Goal: Navigation & Orientation: Find specific page/section

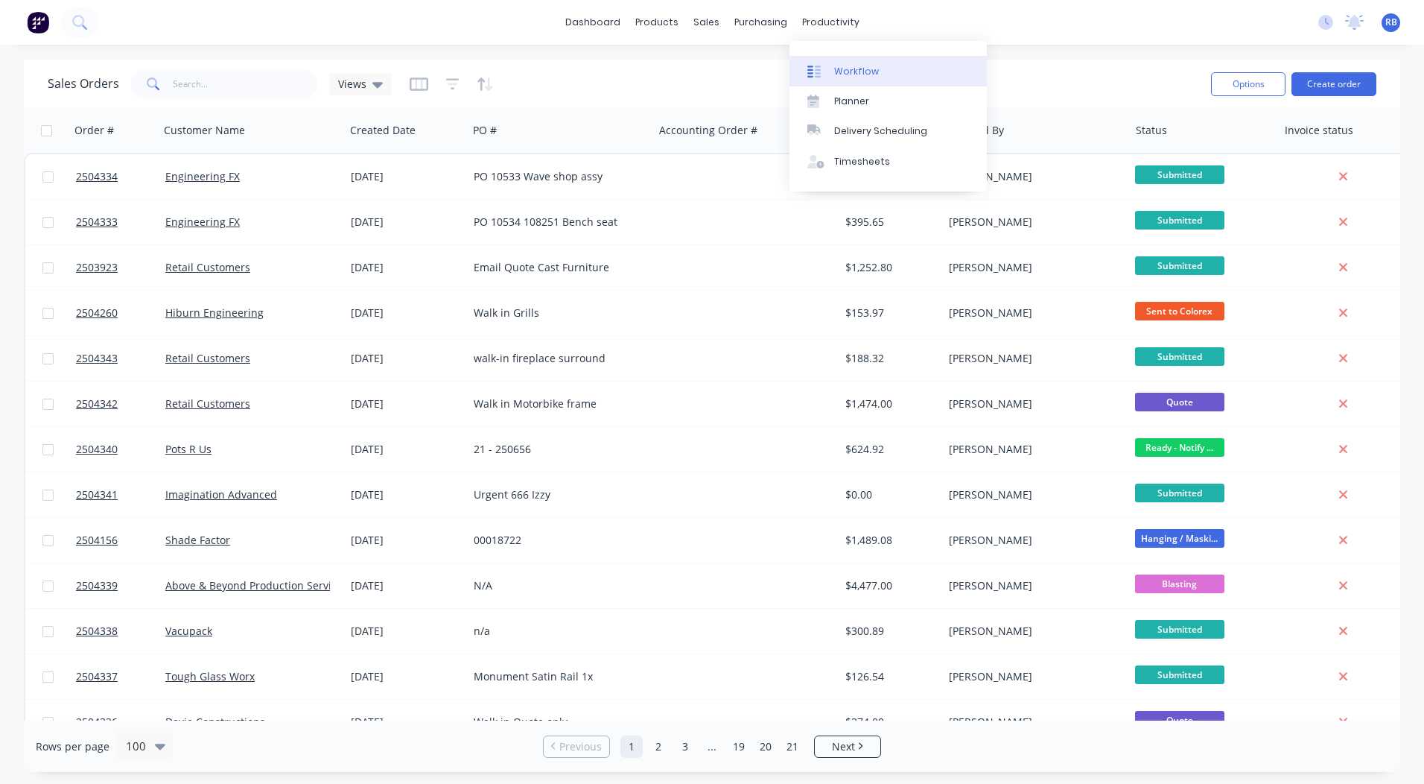
click at [823, 60] on link "Workflow" at bounding box center [888, 71] width 197 height 30
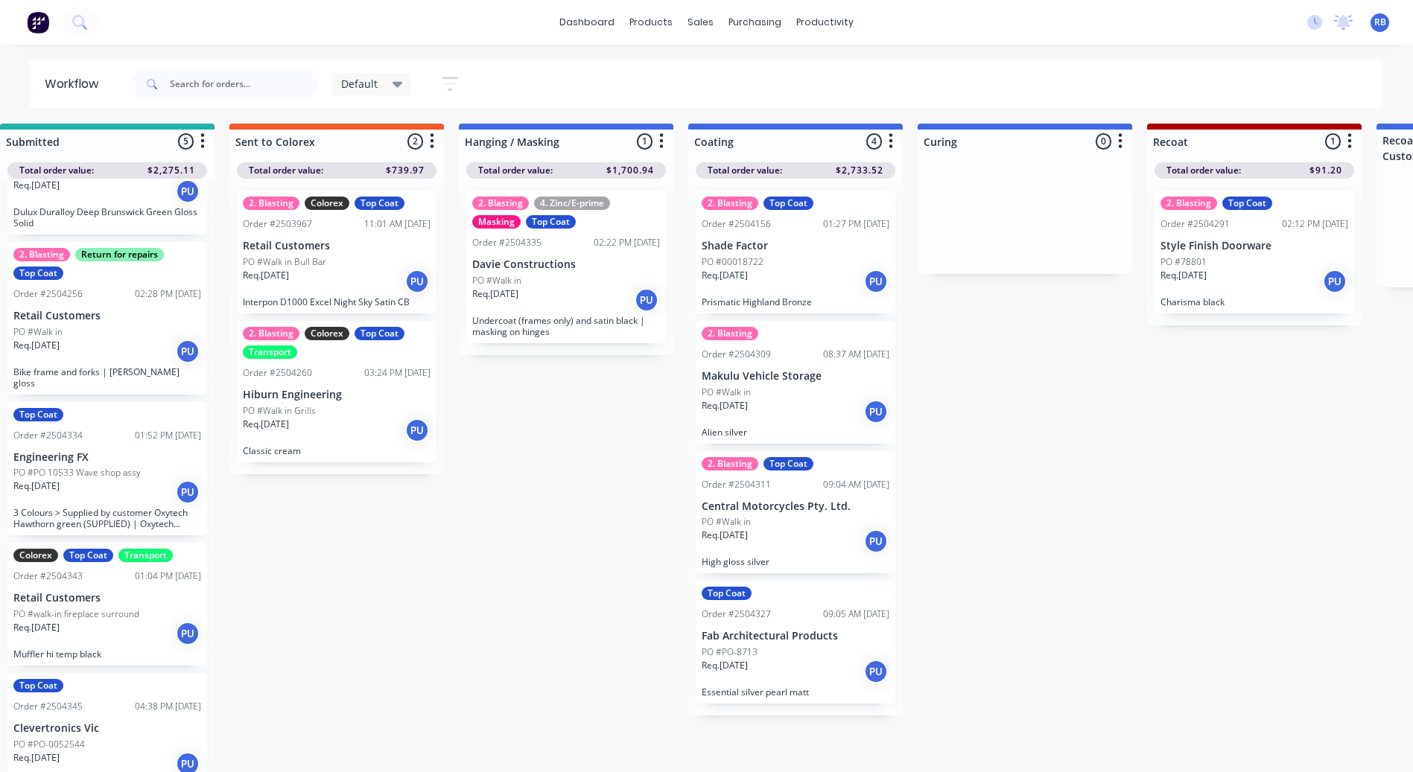
scroll to position [14, 0]
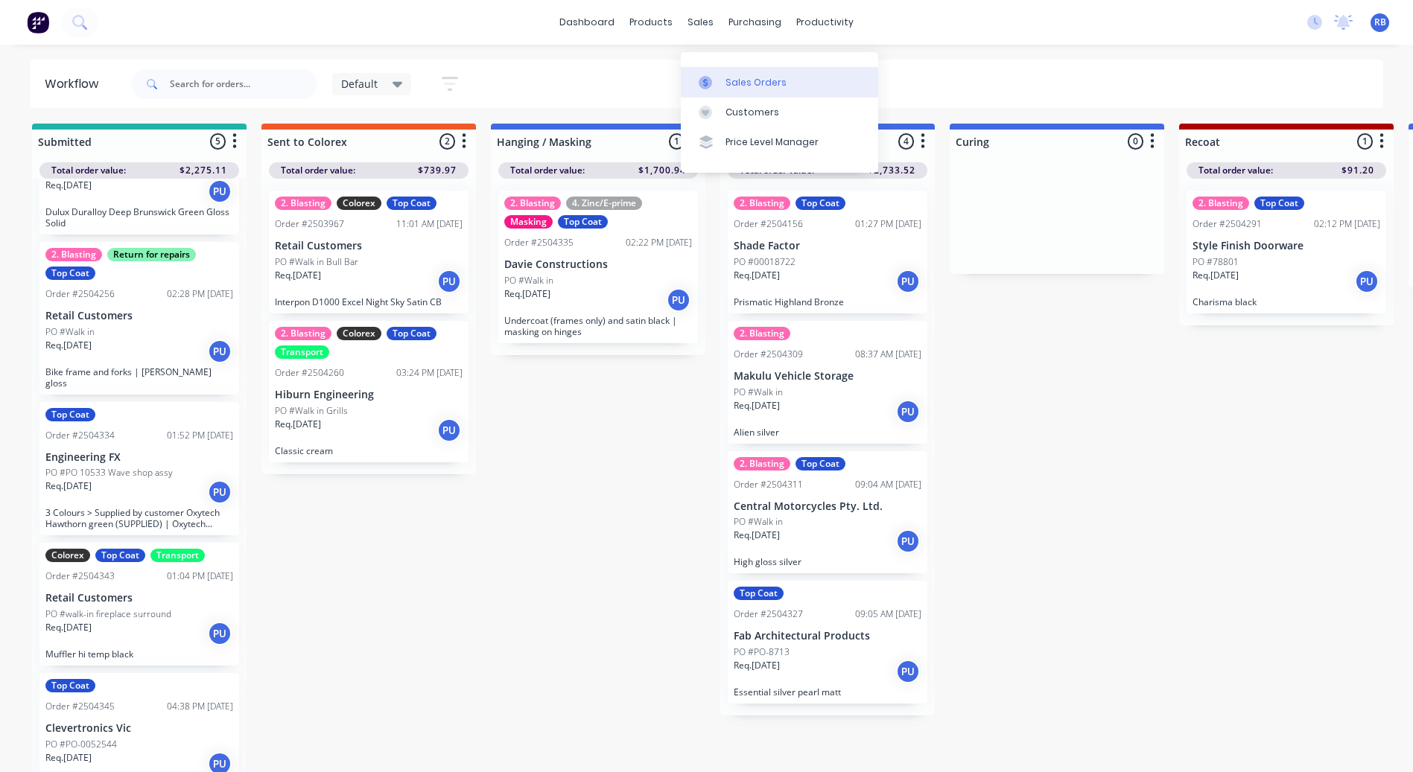
click at [738, 76] on div "Sales Orders" at bounding box center [755, 82] width 61 height 13
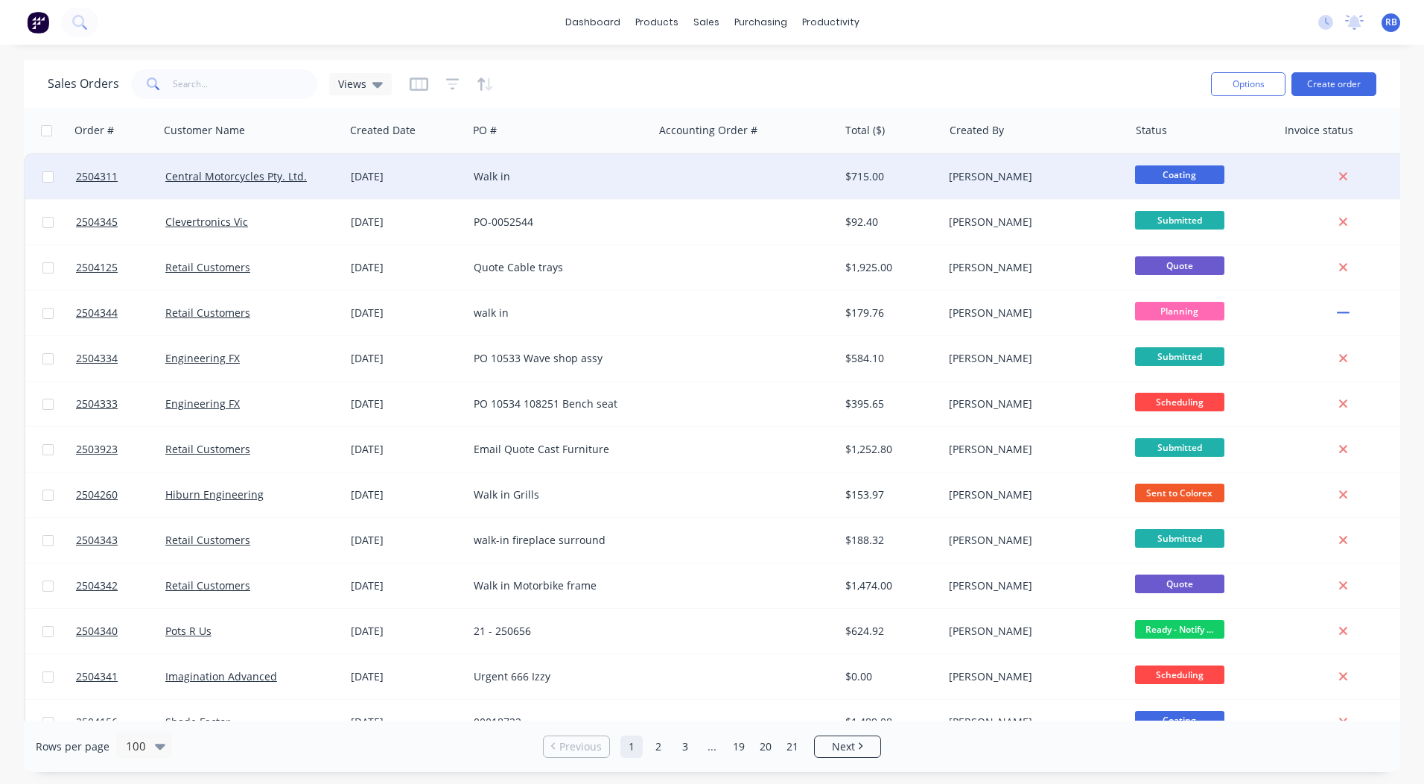
click at [600, 171] on div "Walk in" at bounding box center [556, 176] width 165 height 15
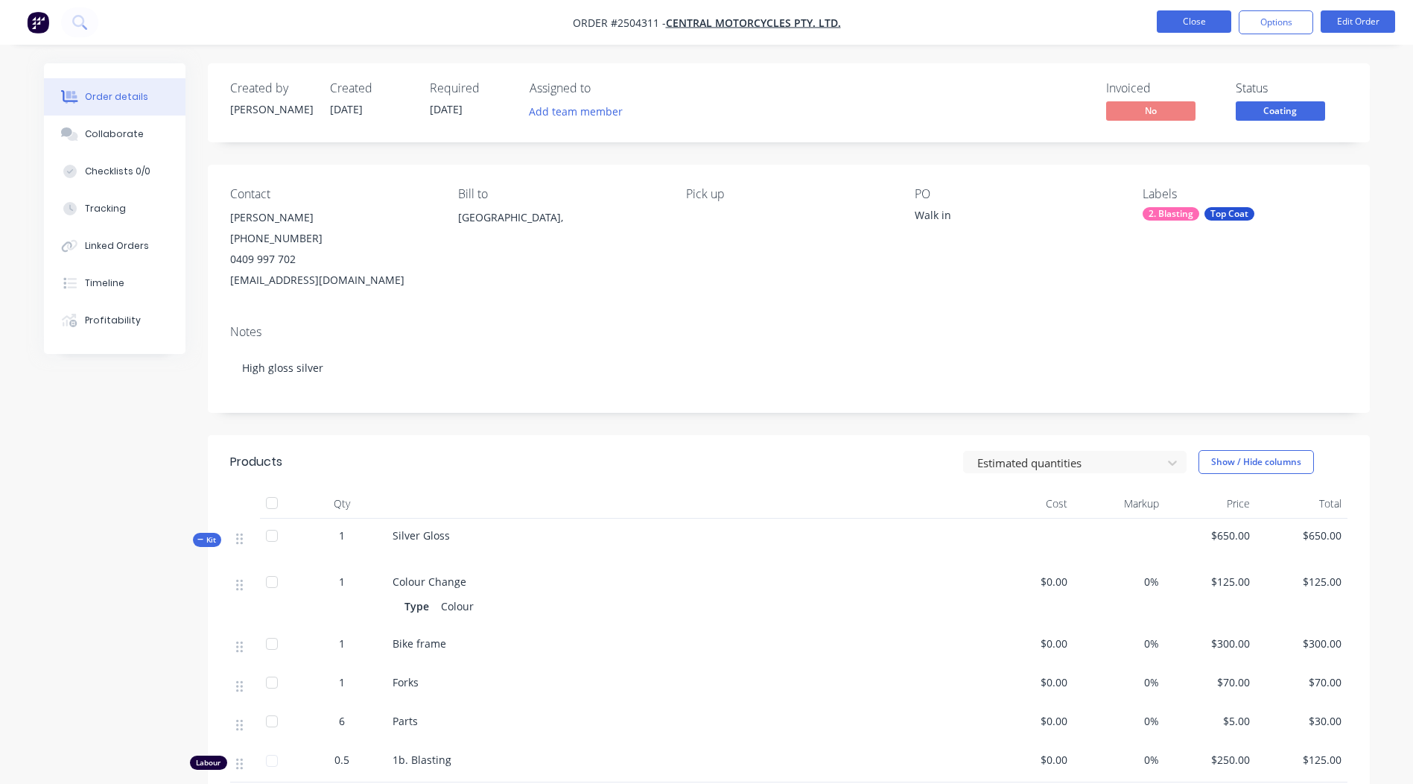
click at [1216, 14] on button "Close" at bounding box center [1194, 21] width 74 height 22
